Goal: Transaction & Acquisition: Book appointment/travel/reservation

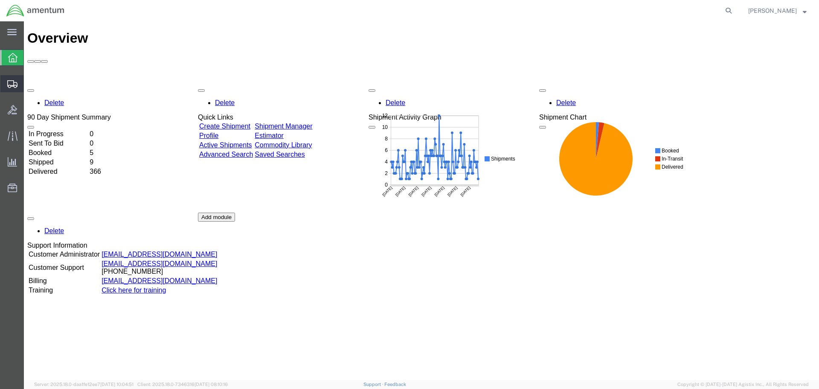
click at [11, 82] on icon at bounding box center [12, 84] width 10 height 8
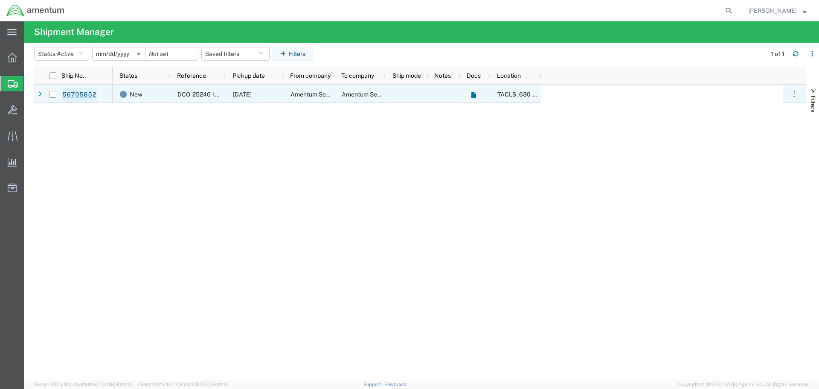
click at [82, 95] on link "56705852" at bounding box center [79, 95] width 35 height 14
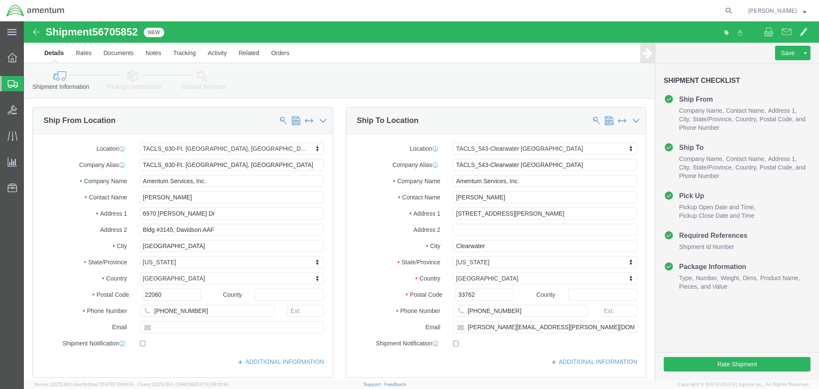
select select "42715"
select select "60191"
click icon
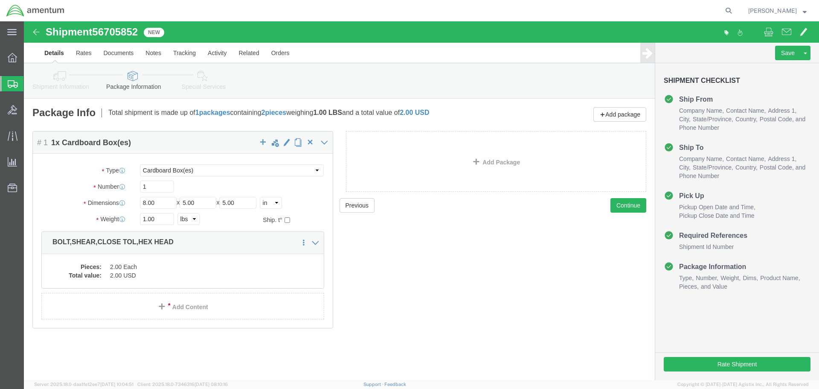
click icon
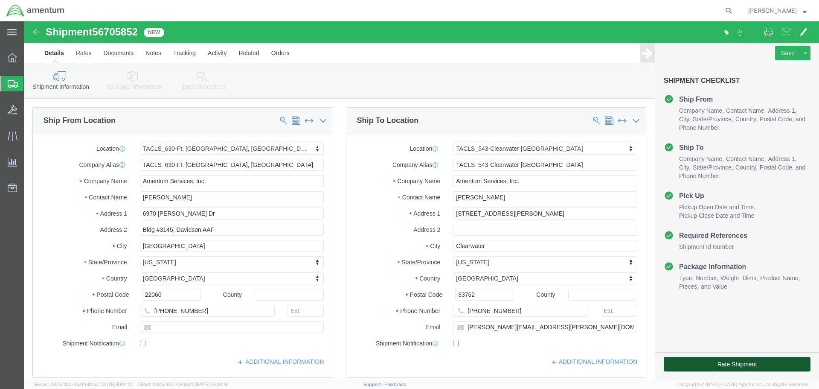
click button "Rate Shipment"
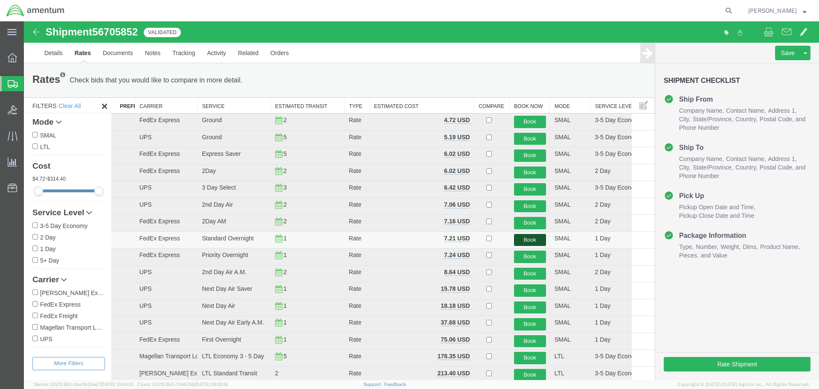
click at [523, 239] on button "Book" at bounding box center [530, 240] width 32 height 12
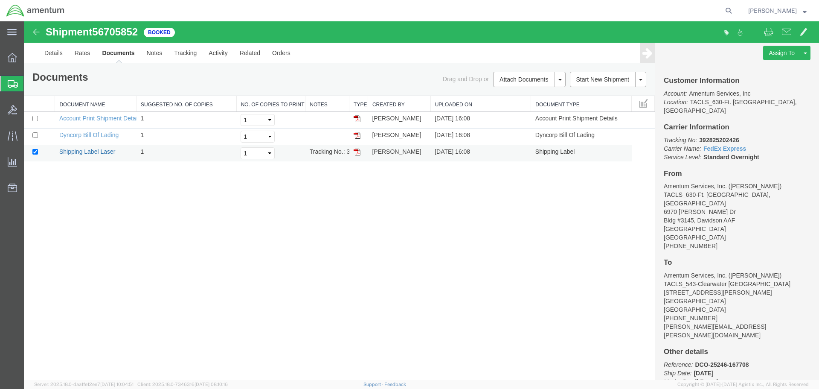
click at [93, 151] on link "Shipping Label Laser" at bounding box center [87, 151] width 56 height 7
